Goal: Navigation & Orientation: Understand site structure

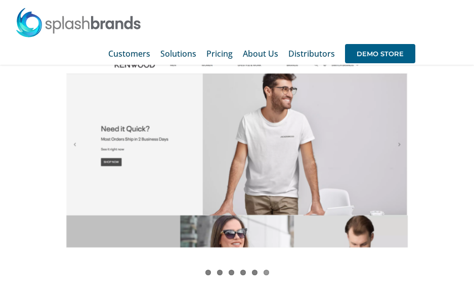
scroll to position [1084, 0]
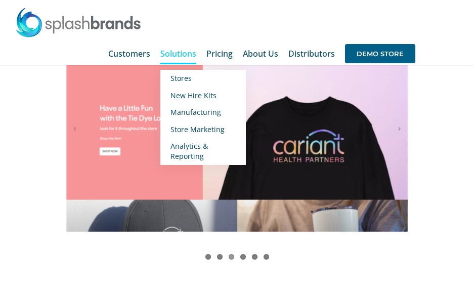
click at [194, 55] on span "Solutions" at bounding box center [178, 54] width 36 height 8
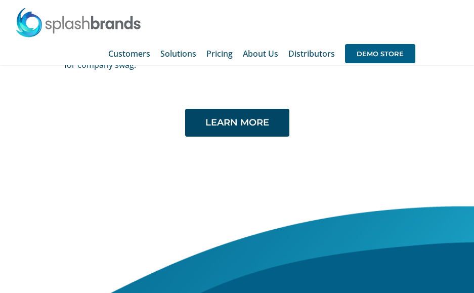
scroll to position [2450, 0]
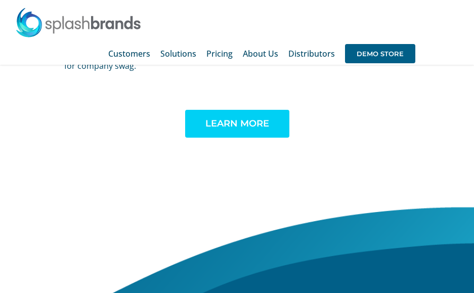
click at [242, 118] on span "LEARN MORE" at bounding box center [237, 123] width 64 height 11
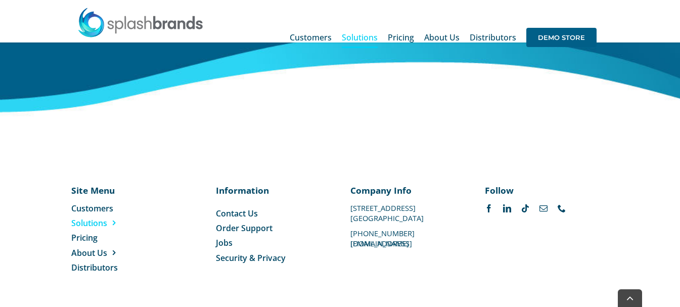
scroll to position [3889, 0]
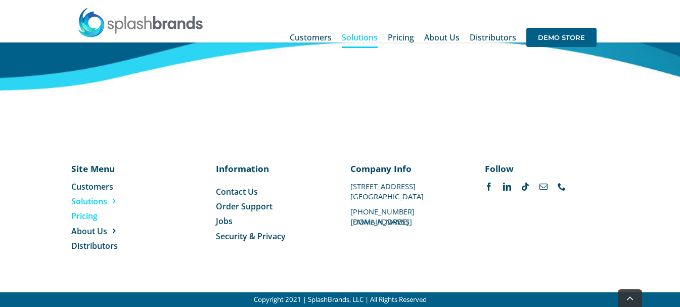
click at [86, 213] on span "Pricing" at bounding box center [84, 215] width 26 height 11
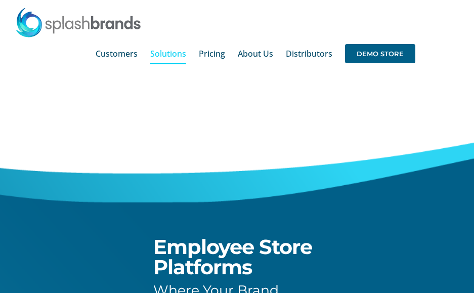
click at [101, 23] on img at bounding box center [78, 22] width 126 height 30
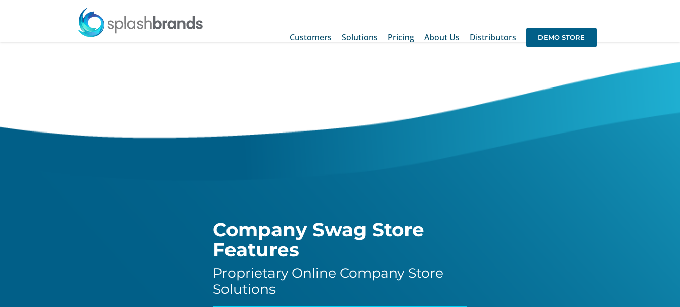
scroll to position [1066, 0]
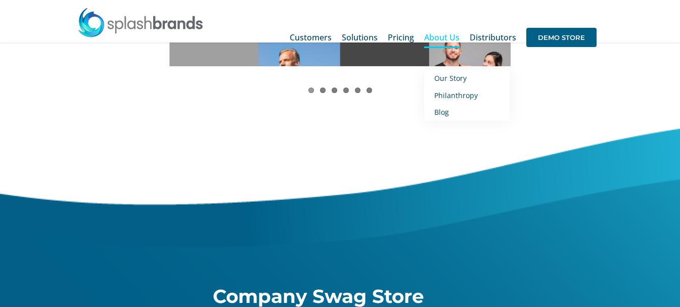
click at [431, 38] on span "About Us" at bounding box center [441, 37] width 35 height 8
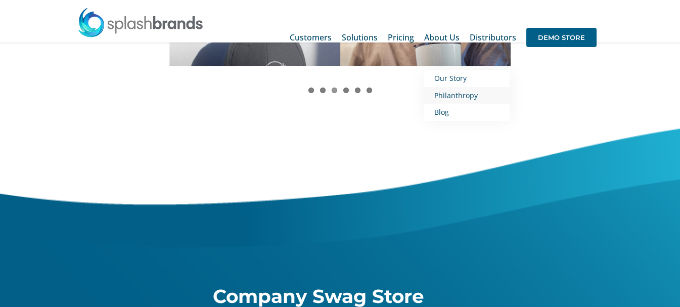
click at [468, 97] on span "Philanthropy" at bounding box center [455, 96] width 43 height 10
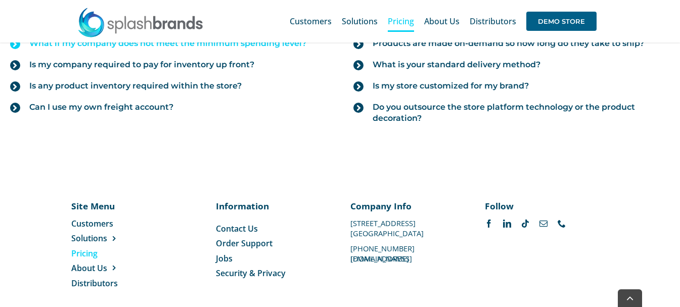
scroll to position [1307, 0]
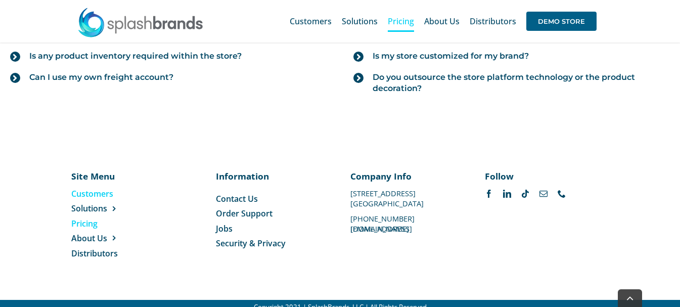
click at [99, 191] on span "Customers" at bounding box center [92, 193] width 42 height 11
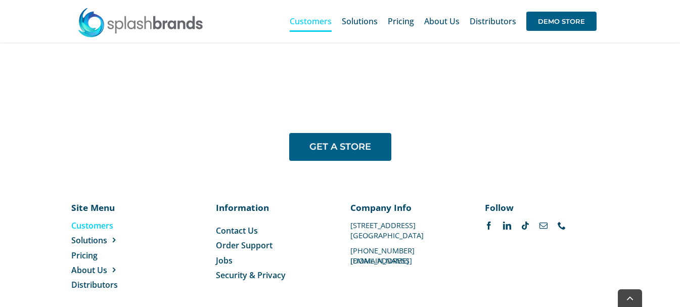
scroll to position [874, 0]
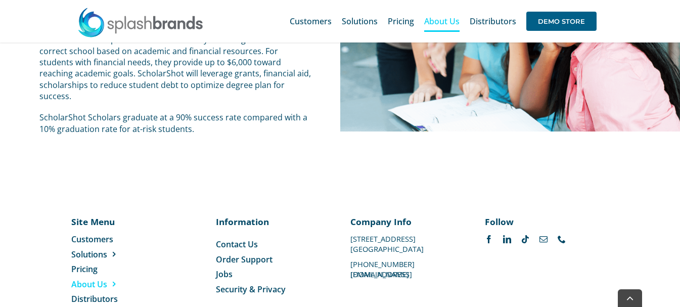
scroll to position [2107, 0]
